Goal: Navigation & Orientation: Find specific page/section

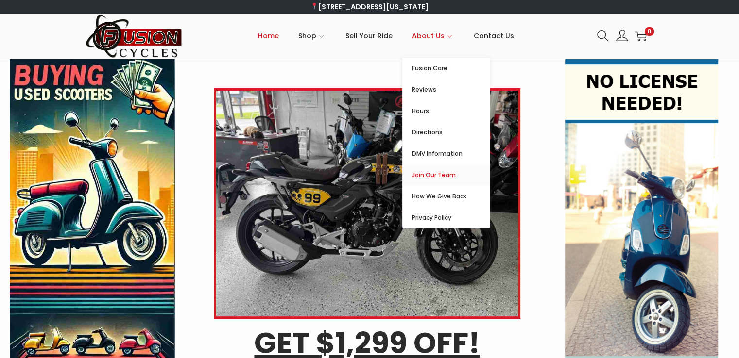
click at [447, 173] on span "Join Our Team" at bounding box center [451, 176] width 78 height 12
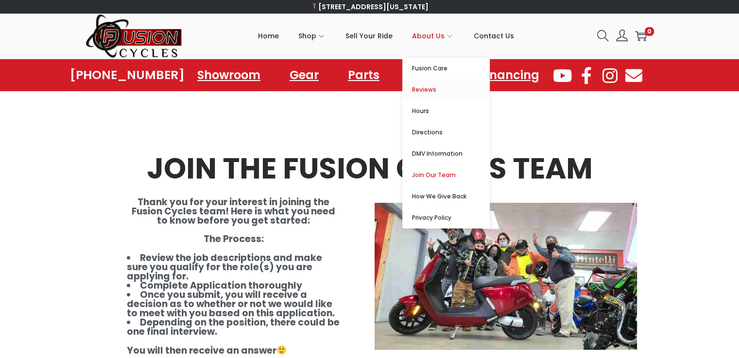
click at [438, 86] on span "Reviews" at bounding box center [451, 90] width 78 height 12
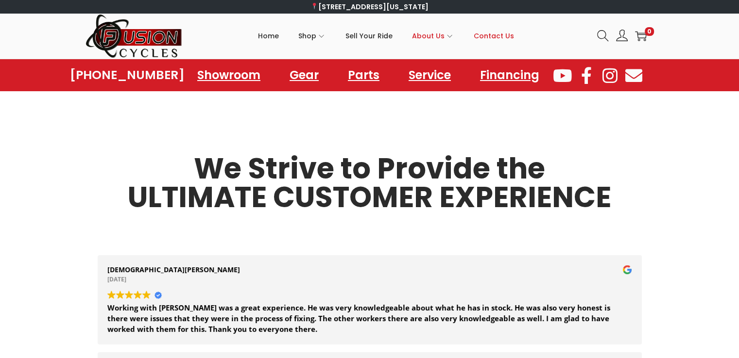
click at [498, 40] on span "Contact Us" at bounding box center [494, 36] width 40 height 24
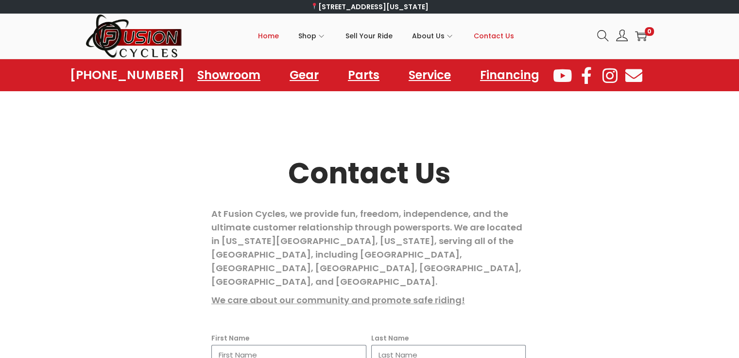
click at [274, 30] on span "Home" at bounding box center [268, 36] width 21 height 24
